Goal: Task Accomplishment & Management: Use online tool/utility

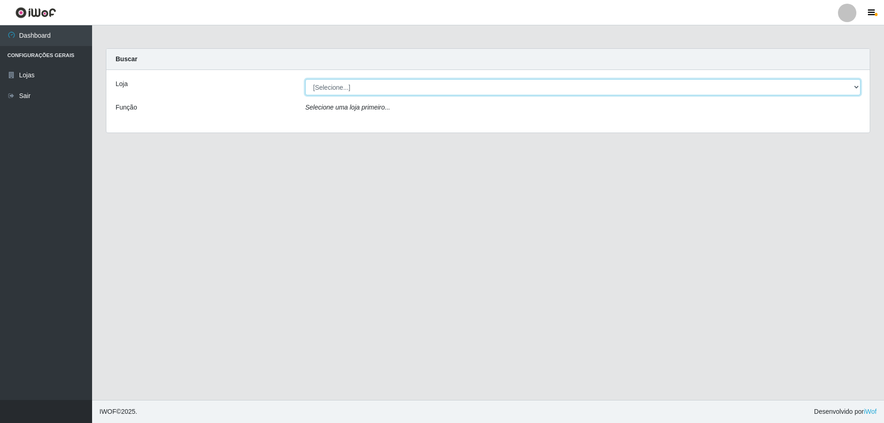
click at [856, 88] on select "[Selecione...] Extraplus - [GEOGRAPHIC_DATA] 03 - [GEOGRAPHIC_DATA]" at bounding box center [583, 87] width 556 height 16
select select "468"
click at [305, 79] on select "[Selecione...] Extraplus - [GEOGRAPHIC_DATA] 03 - [GEOGRAPHIC_DATA]" at bounding box center [583, 87] width 556 height 16
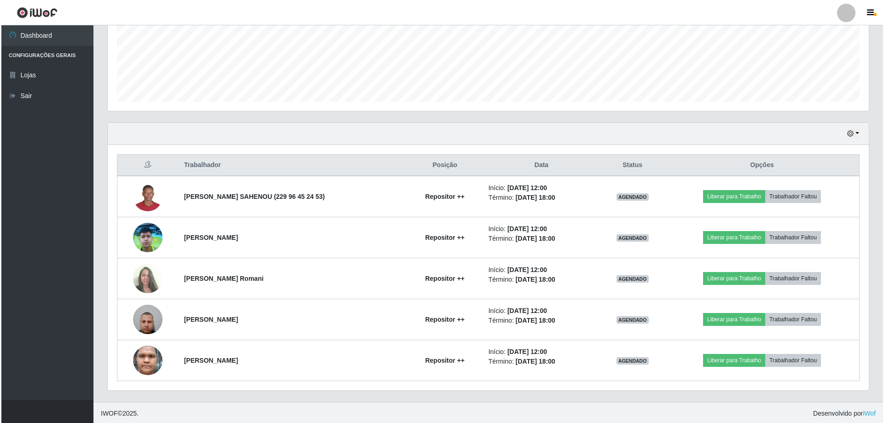
scroll to position [229, 0]
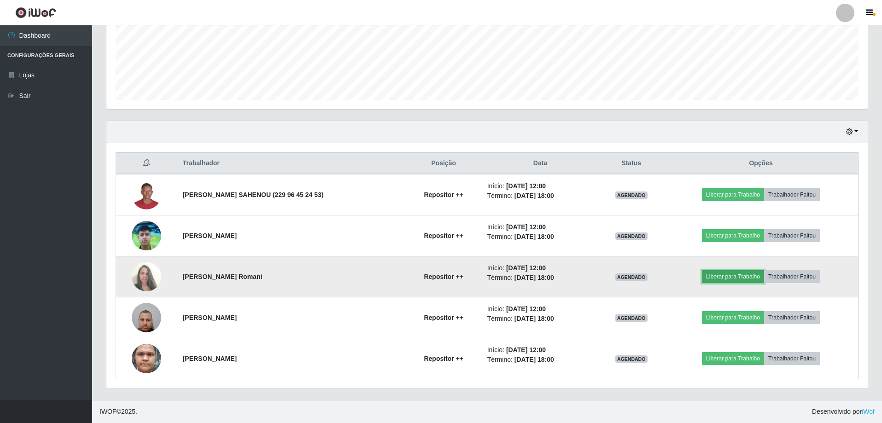
click at [719, 275] on button "Liberar para Trabalho" at bounding box center [733, 276] width 62 height 13
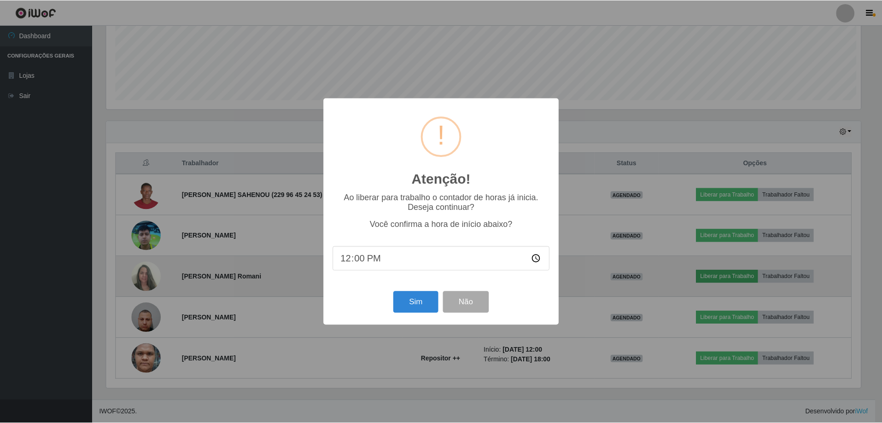
scroll to position [191, 757]
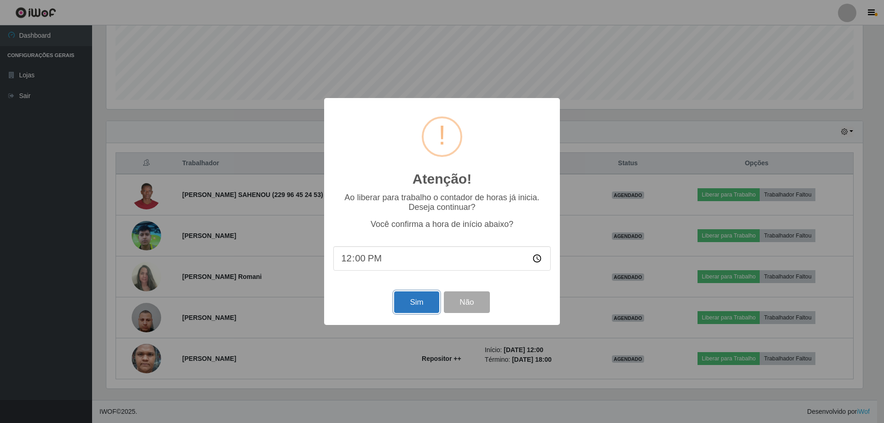
click at [422, 310] on button "Sim" at bounding box center [416, 303] width 45 height 22
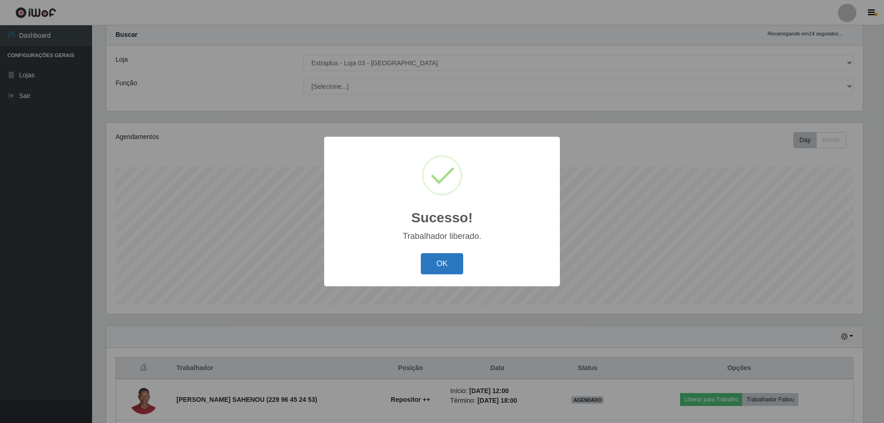
click at [444, 268] on button "OK" at bounding box center [442, 264] width 43 height 22
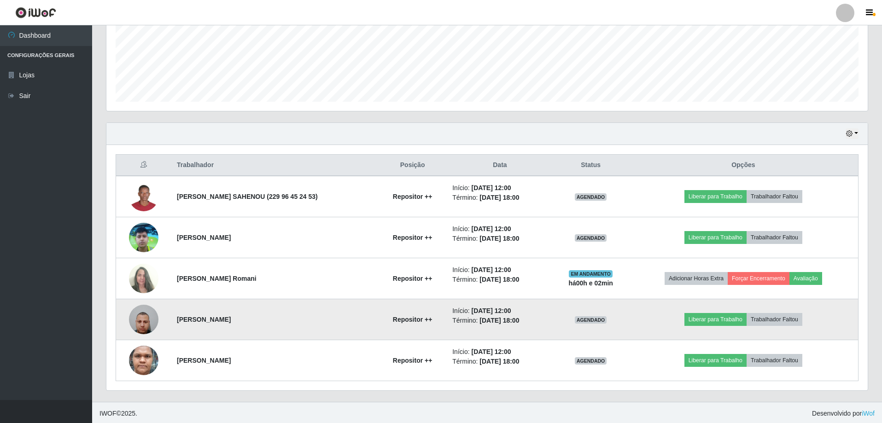
scroll to position [229, 0]
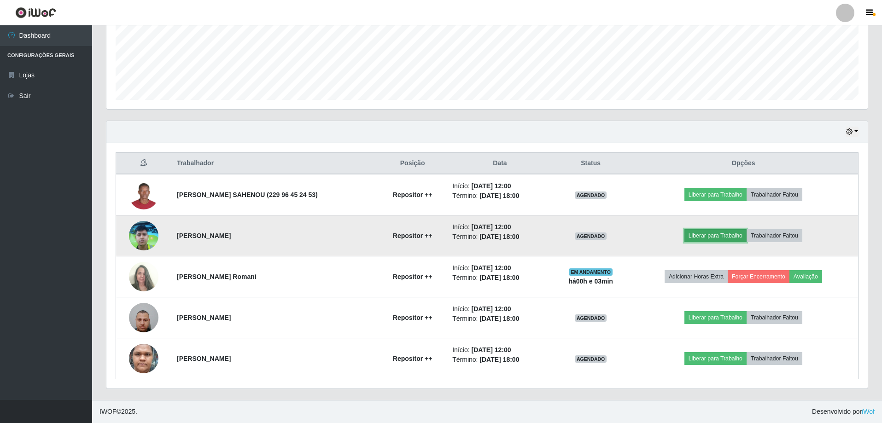
click at [713, 237] on button "Liberar para Trabalho" at bounding box center [716, 235] width 62 height 13
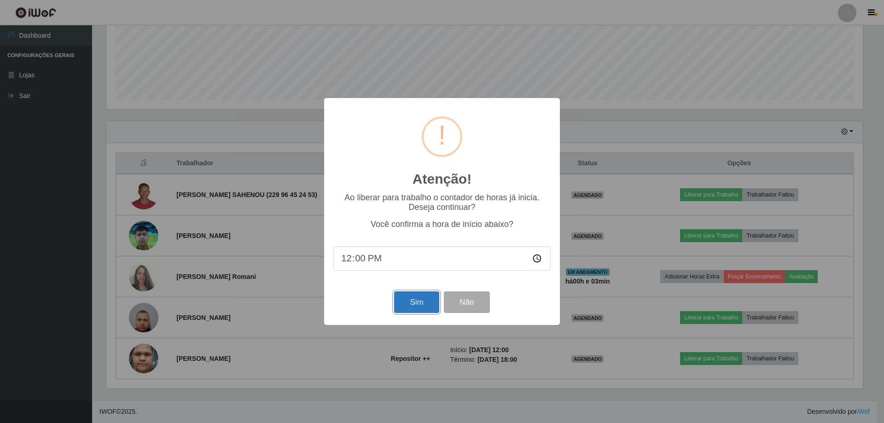
click at [410, 305] on button "Sim" at bounding box center [416, 303] width 45 height 22
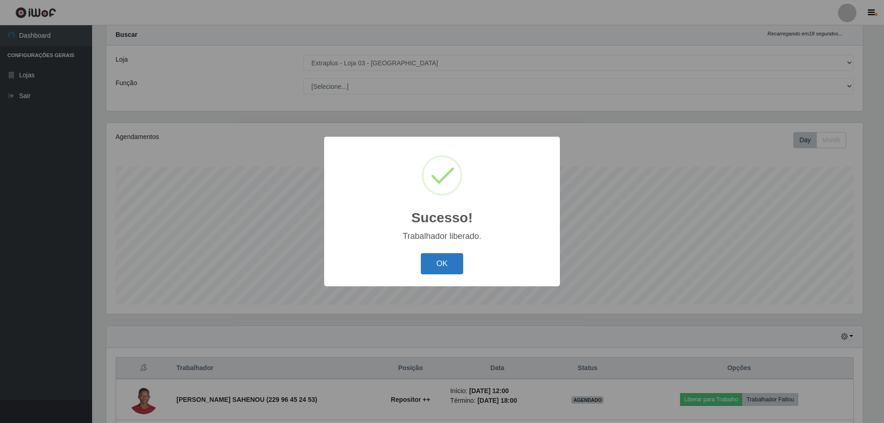
click at [439, 264] on button "OK" at bounding box center [442, 264] width 43 height 22
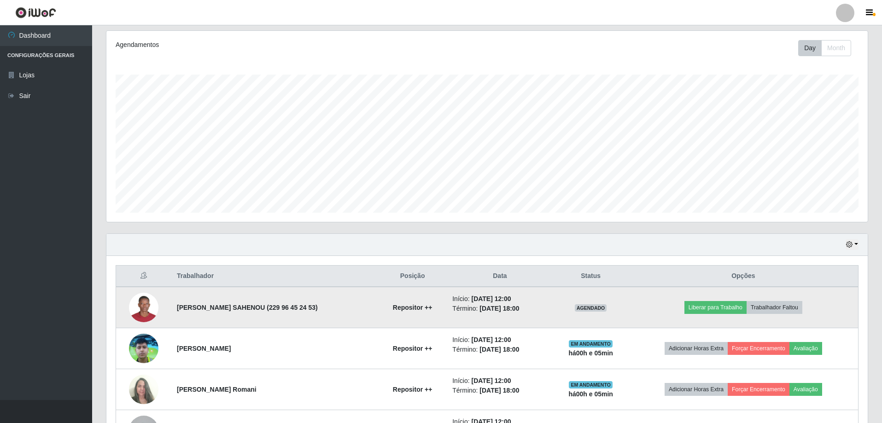
scroll to position [163, 0]
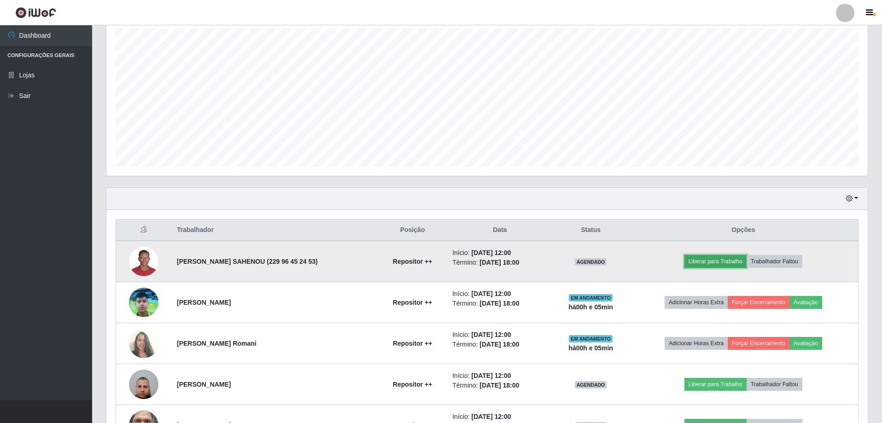
click at [716, 261] on button "Liberar para Trabalho" at bounding box center [716, 261] width 62 height 13
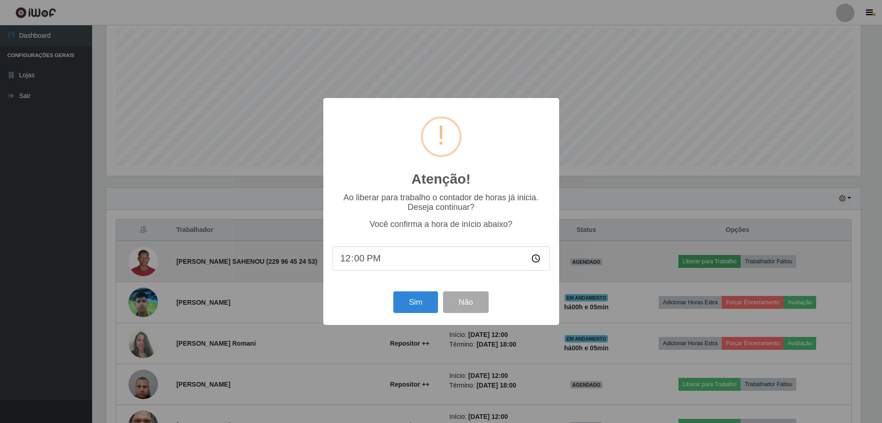
scroll to position [191, 757]
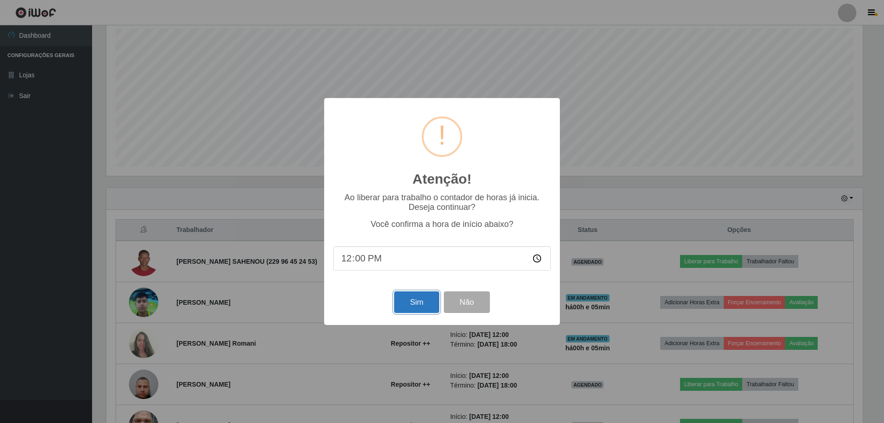
click at [414, 302] on button "Sim" at bounding box center [416, 303] width 45 height 22
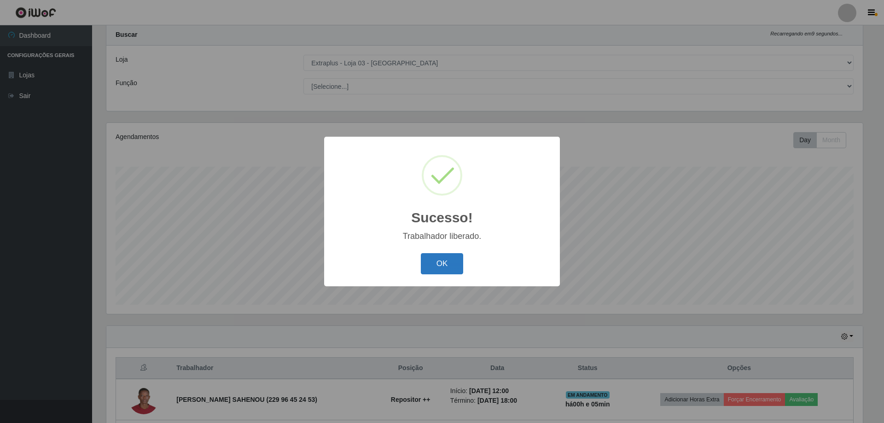
click at [446, 261] on button "OK" at bounding box center [442, 264] width 43 height 22
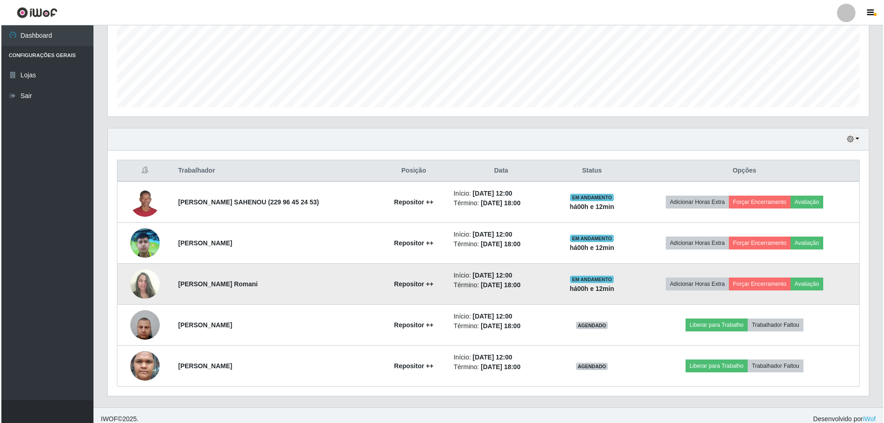
scroll to position [229, 0]
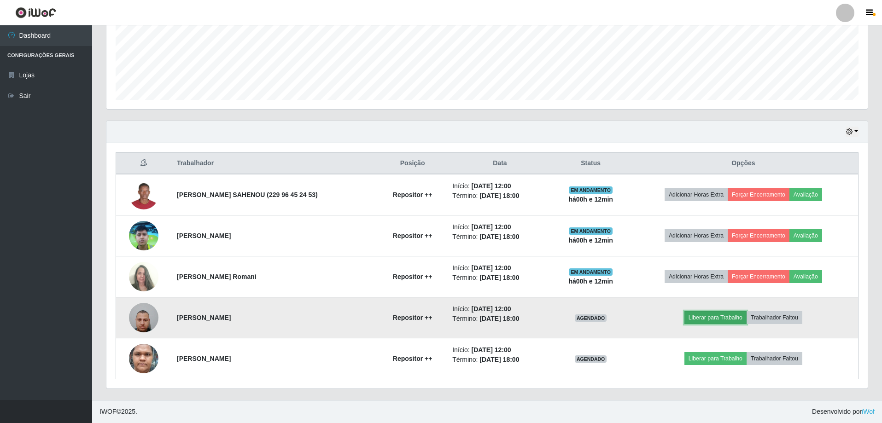
click at [714, 321] on button "Liberar para Trabalho" at bounding box center [716, 317] width 62 height 13
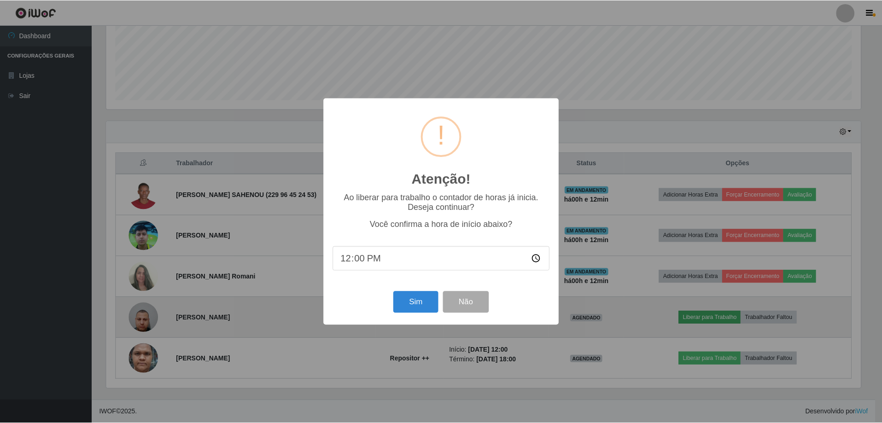
scroll to position [191, 757]
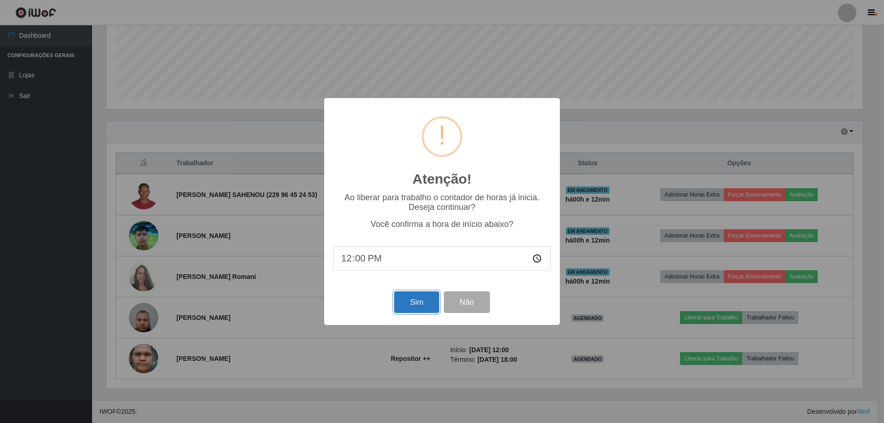
click at [423, 301] on button "Sim" at bounding box center [416, 303] width 45 height 22
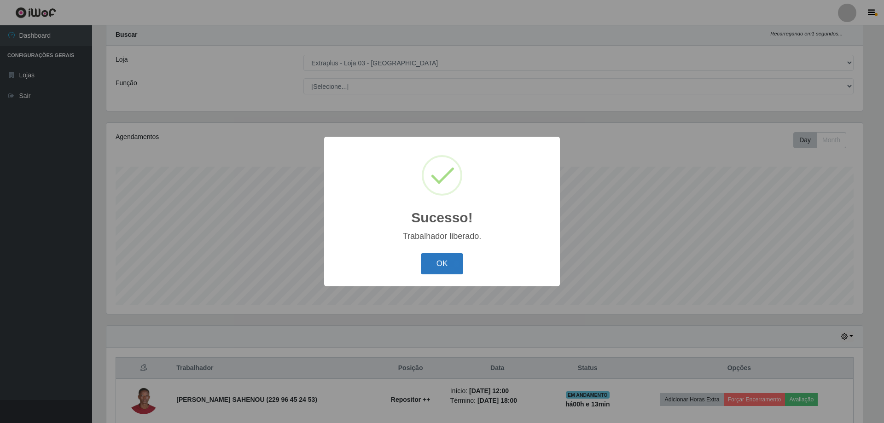
click at [449, 263] on button "OK" at bounding box center [442, 264] width 43 height 22
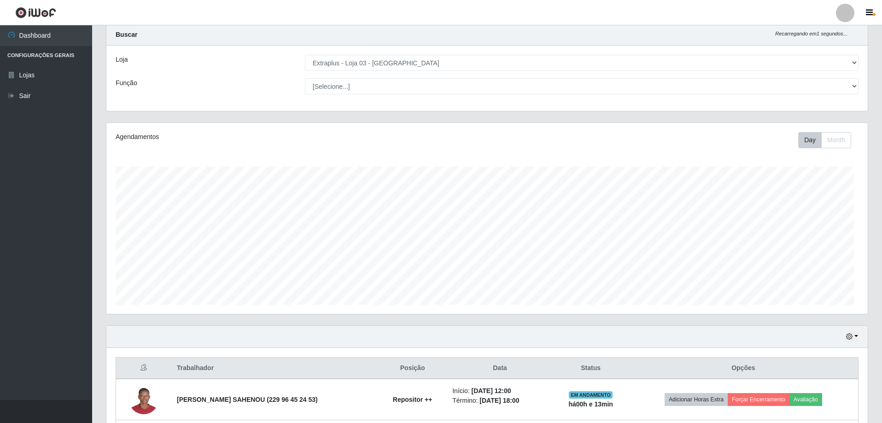
scroll to position [191, 761]
